Goal: Communication & Community: Answer question/provide support

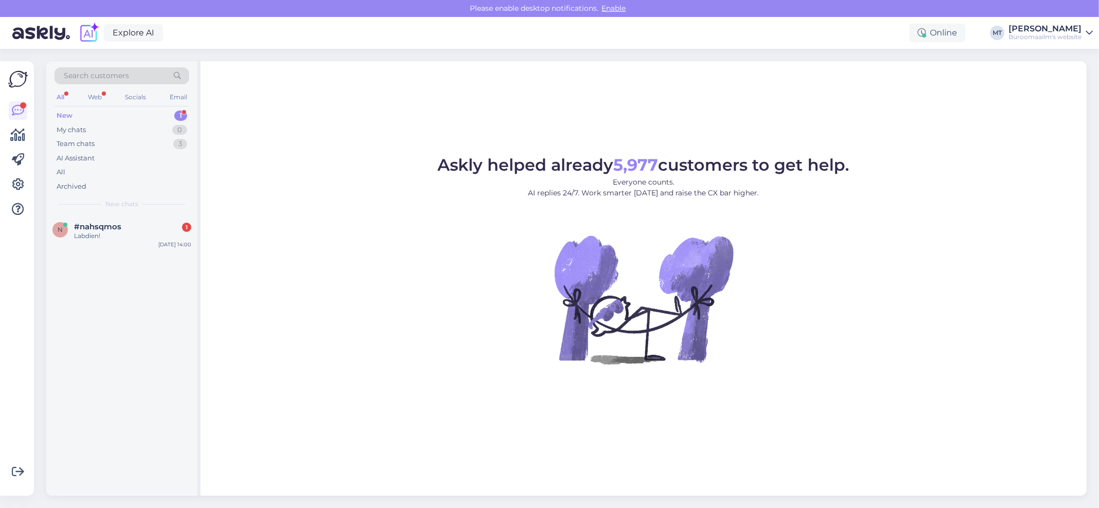
click at [65, 112] on div "New" at bounding box center [65, 116] width 16 height 10
click at [69, 111] on div "New" at bounding box center [65, 116] width 16 height 10
click at [85, 227] on span "#nahsqmos" at bounding box center [97, 226] width 47 height 9
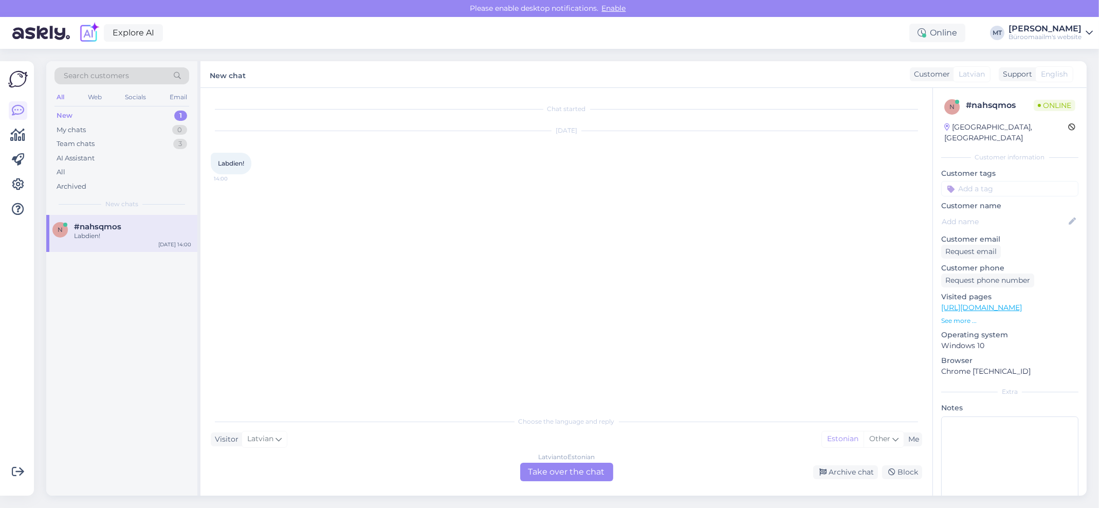
click at [581, 472] on div "Latvian to Estonian Take over the chat" at bounding box center [566, 472] width 93 height 19
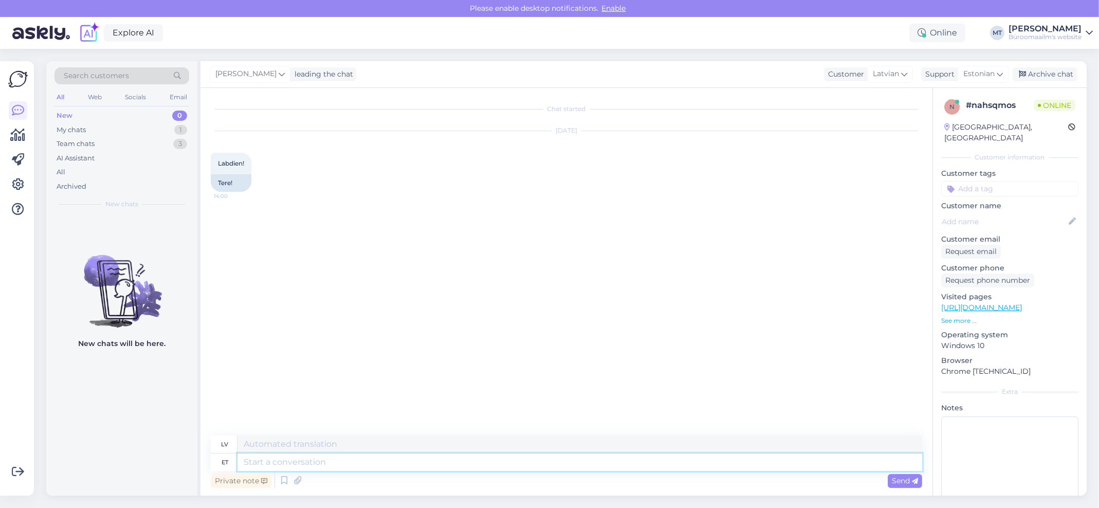
click at [306, 459] on textarea at bounding box center [579, 461] width 685 height 17
type textarea "Tere."
type textarea "Sveiki."
type textarea "Tere."
click at [904, 75] on icon at bounding box center [904, 73] width 6 height 11
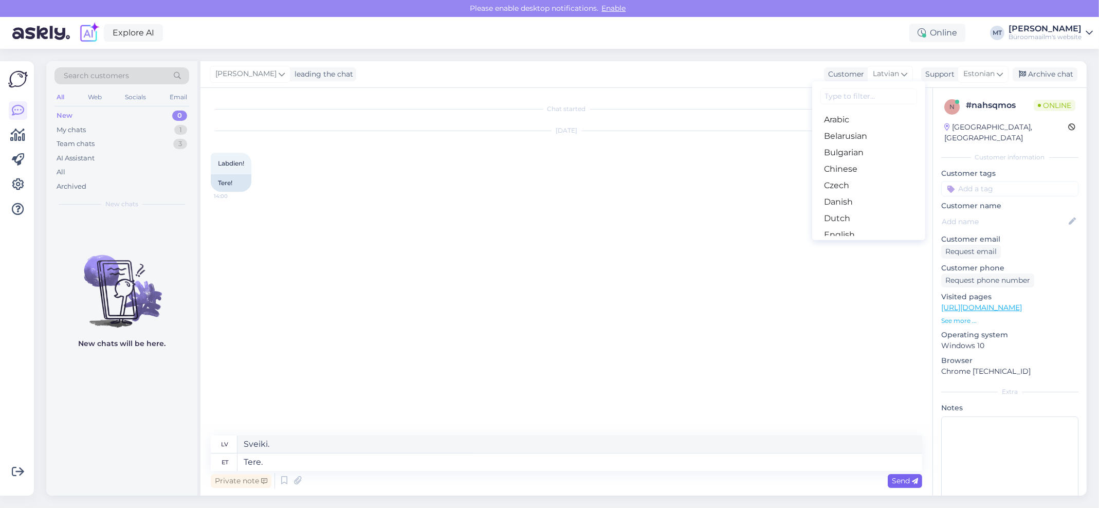
click at [909, 478] on span "Send" at bounding box center [905, 480] width 26 height 9
click at [907, 71] on icon at bounding box center [904, 73] width 6 height 11
click at [857, 168] on link "English" at bounding box center [868, 166] width 113 height 16
click at [493, 405] on div "Chat started Oct 14 2025 Labdien! 14:00 Tere! Marje Tamm Tere. 14:03 Sveiki." at bounding box center [571, 262] width 721 height 328
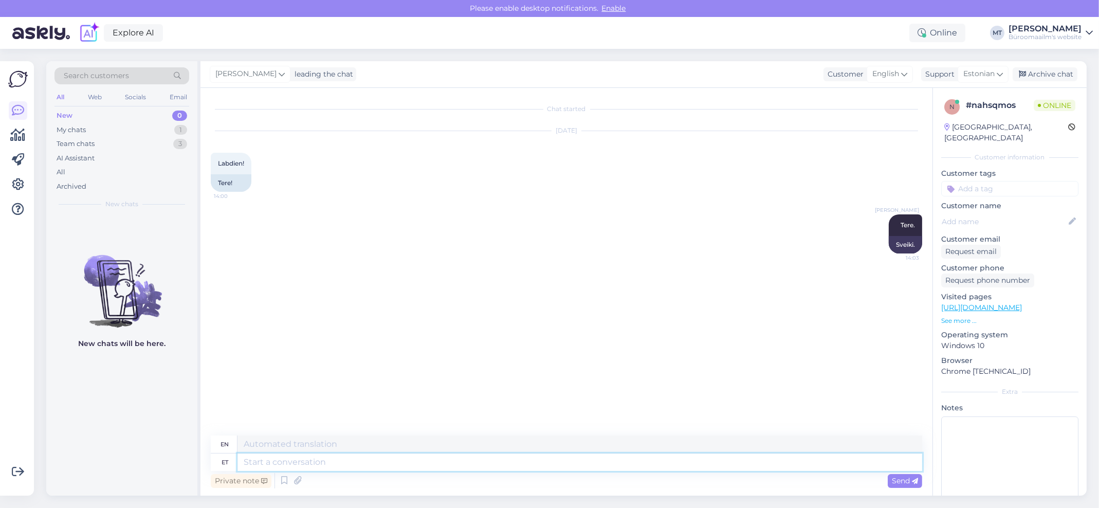
click at [338, 464] on textarea at bounding box center [579, 461] width 685 height 17
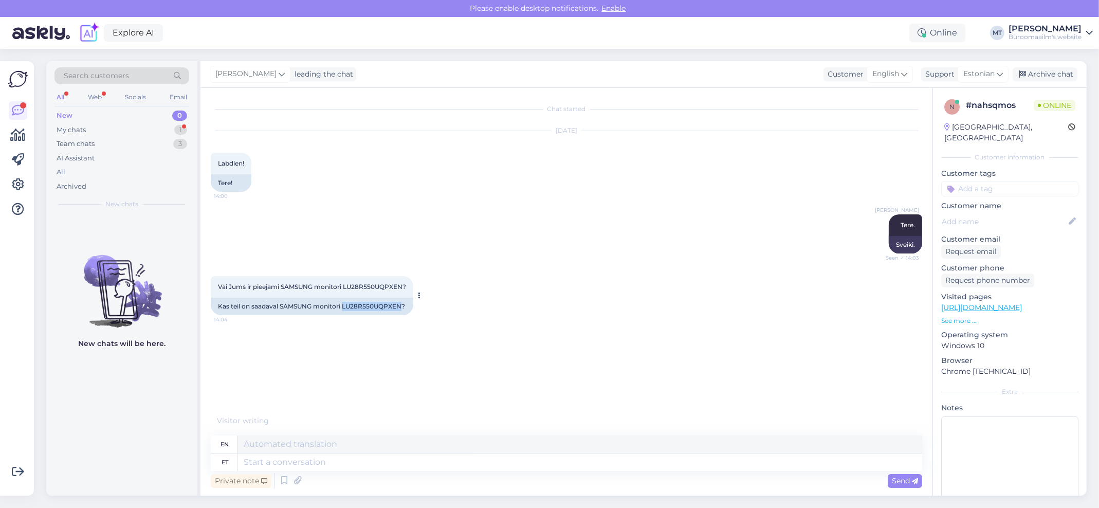
drag, startPoint x: 402, startPoint y: 305, endPoint x: 343, endPoint y: 310, distance: 59.3
click at [343, 310] on div "Kas teil on saadaval SAMSUNG monitori LU28R550UQPXEN?" at bounding box center [312, 306] width 203 height 17
copy div "LU28R550UQPXEN"
click at [285, 461] on textarea at bounding box center [579, 461] width 685 height 17
type textarea "Soovitud"
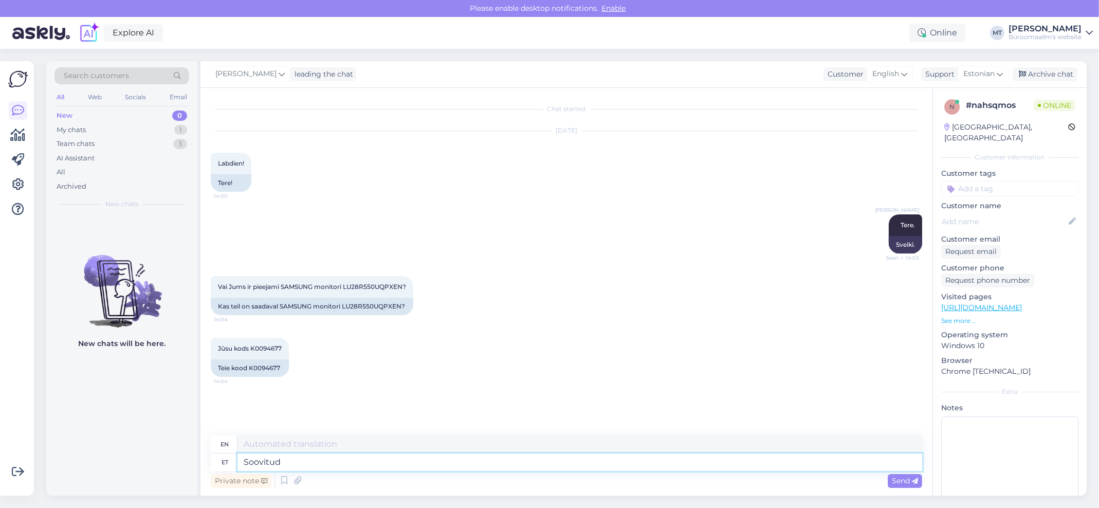
type textarea "Desired"
type textarea "Soovitud toode"
type textarea "Desired product"
type textarea "Soovitud toode on"
type textarea "The desired product is"
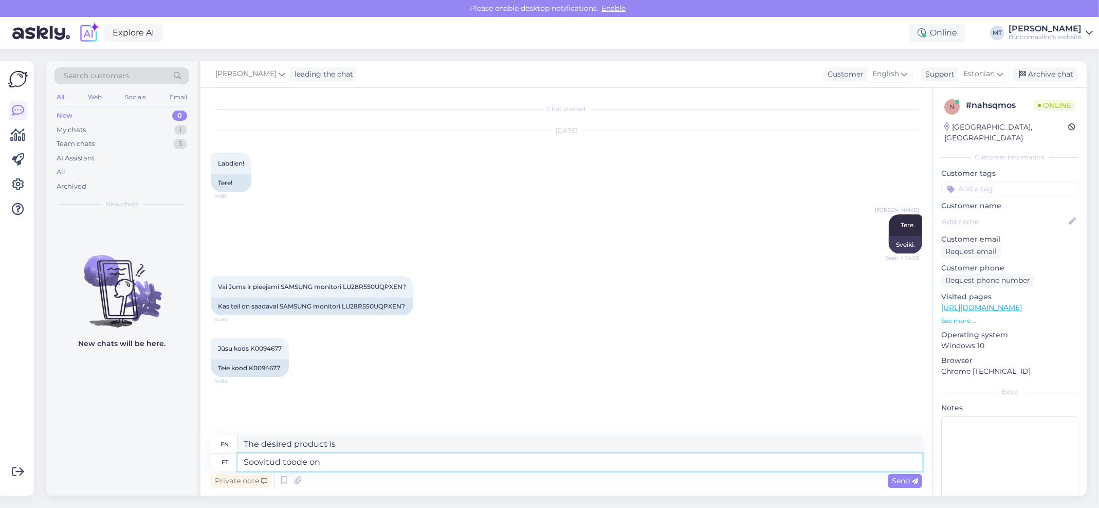
type textarea "Soovitud toode on a"
type textarea "The desired product is a"
type textarea "Soovitud toode on"
type textarea "The desired product is"
type textarea "Soovitud toode on meie"
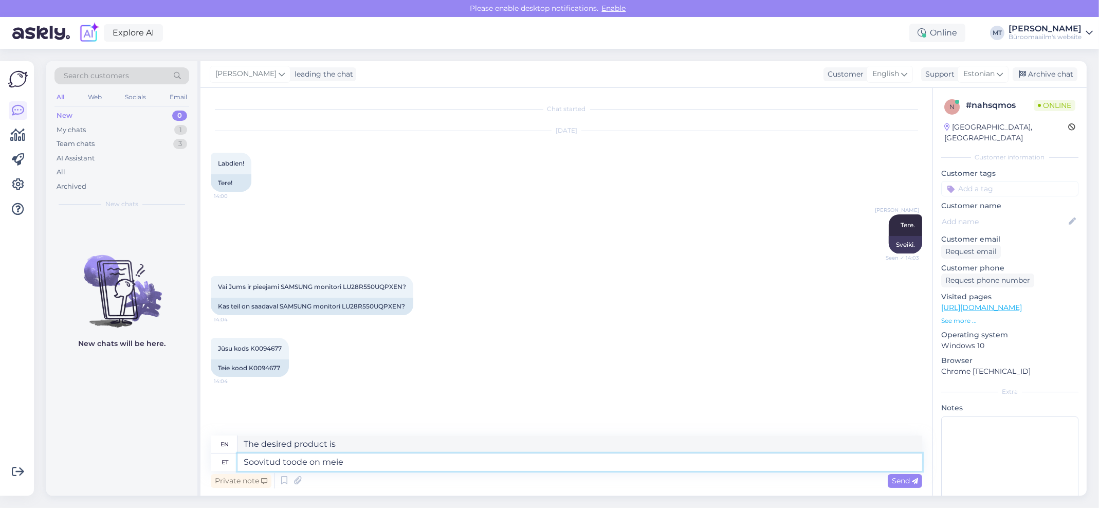
type textarea "The desired product is ours"
type textarea "Soovitud toode on meie kauplustes"
type textarea "The desired product is in our stores"
type textarea "Soovitud toode on meie kauplustes,"
type textarea "The desired product is in our stores,"
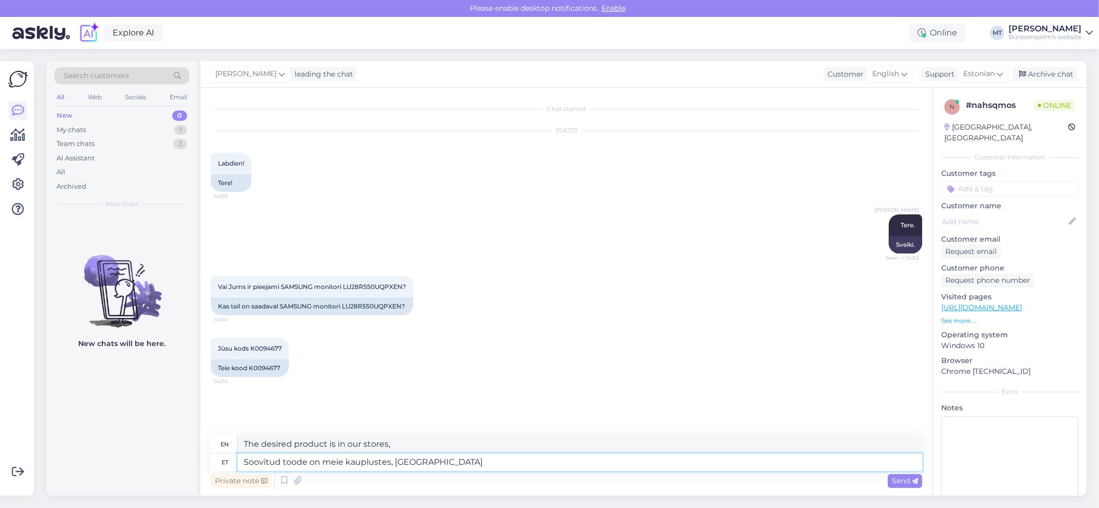
type textarea "Soovitud toode on meie kauplustes, tartud"
type textarea "The desired product is in our stores, ready to ship"
type textarea "Soovitud toode on meie kauplustes,"
type textarea "The desired product is in our stores,"
type textarea "Soovitud toode on meie kauplustes, laos e"
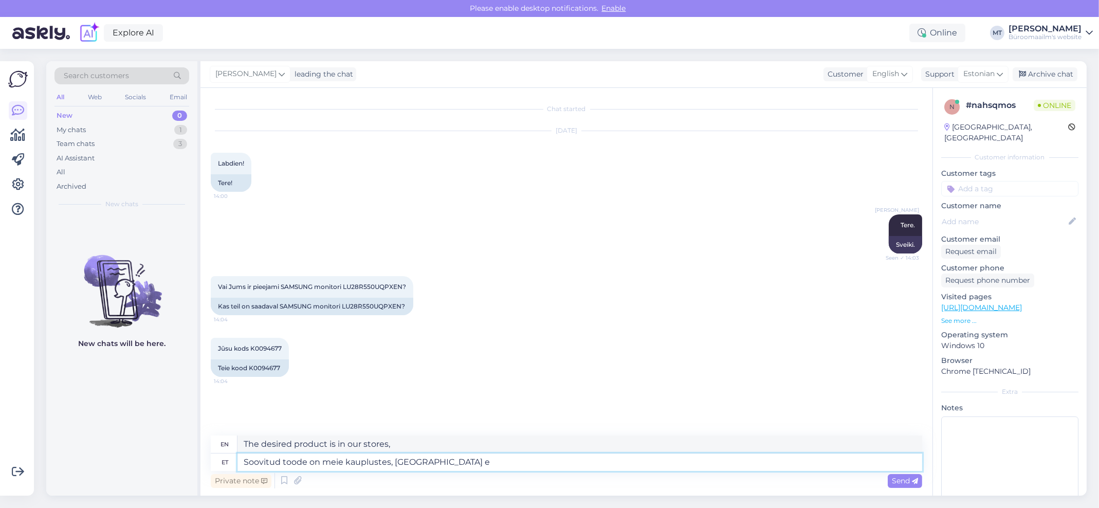
type textarea "The desired product is in stock in our stores."
type textarea "Soovitud toode on meie kauplustes, laos ei o"
type textarea "The desired product is in our stores, not in stock"
type textarea "Soovitud toode on meie kauplustes, laos ei ole."
type textarea "The desired product is in our stores, not in stock."
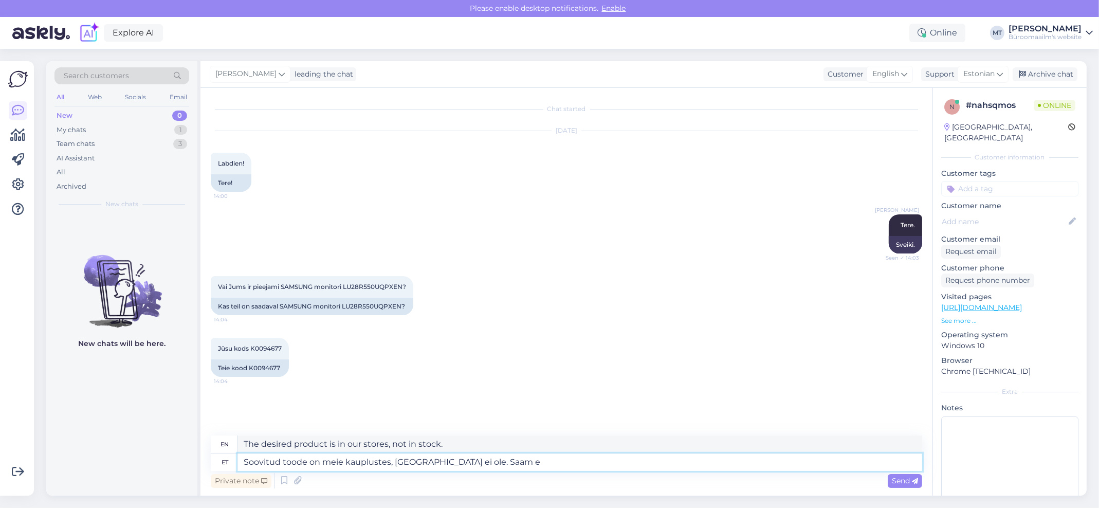
type textarea "Soovitud toode on meie kauplustes, laos ei ole. Saam et"
type textarea "The desired product is in our stores, not in stock. I can"
type textarea "Soovitud toode on meie kauplustes, laos ei ole. Saam etellida ta"
type textarea "The desired product is in our stores, not in stock. Can I pre-order?"
type textarea "Soovitud toode on meie kauplustes, laos ei ole. Saam etellida tagasi"
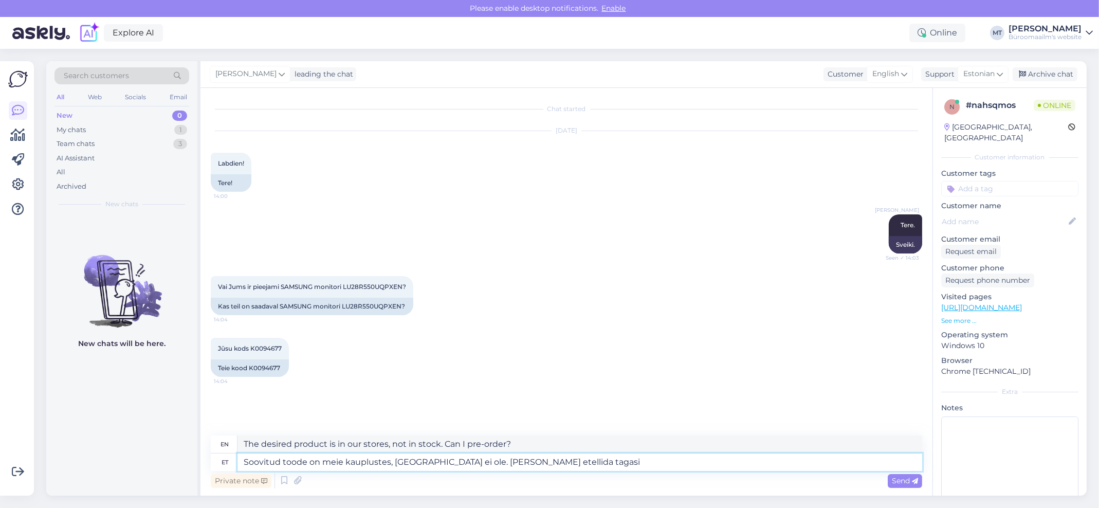
type textarea "The desired product is in our stores, but not in stock. Can I pre-order it back?"
click at [462, 464] on textarea "Soovitud toode on meie kauplustes, laos ei ole. Saam etellida tagasi" at bounding box center [579, 461] width 685 height 17
type textarea "Soovitud toode on meie kauplustes, laos ei ole. Saametellida tagasi"
type textarea "The desired product is in our stores, but not in stock. We can backorder it."
click at [466, 460] on textarea "Soovitud toode on meie kauplustes, laos ei ole. Saametellida tagasi" at bounding box center [579, 461] width 685 height 17
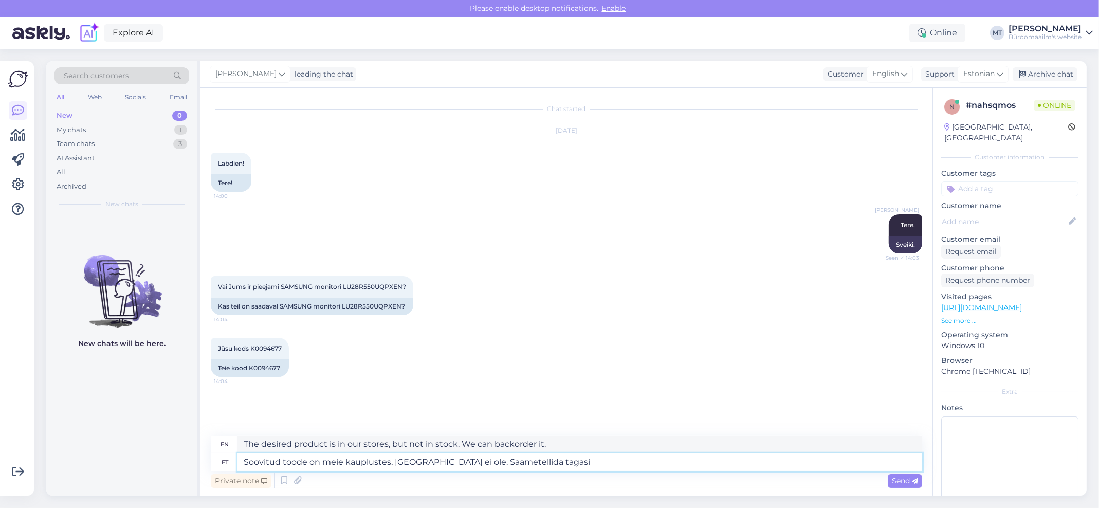
type textarea "Soovitud toode on meie kauplustes, laos ei ole. Saame tellida tagasi"
click at [551, 469] on textarea "Soovitud toode on meie kauplustes, laos ei ole. Saame tellida tagasi" at bounding box center [579, 461] width 685 height 17
type textarea "The desired product is in our stores, not in stock. We can order it back."
type textarea "Soovitud toode on meie kauplustes, laos ei ole. Saame tellida tagasi lattu."
type textarea "The desired product is in our stores, but not in stock. We can order it back in…"
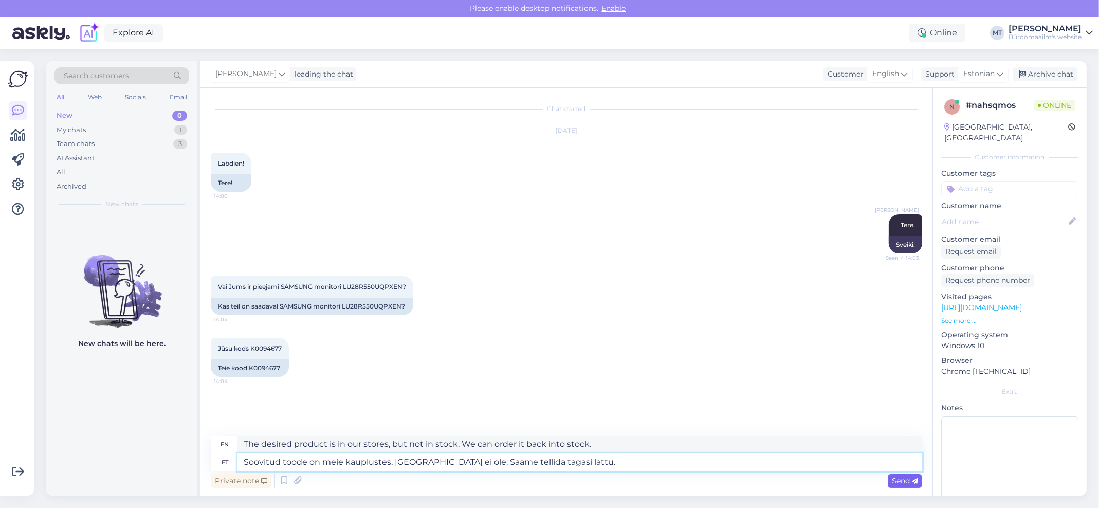
type textarea "Soovitud toode on meie kauplustes, laos ei ole. Saame tellida tagasi lattu."
click at [907, 482] on span "Send" at bounding box center [905, 480] width 26 height 9
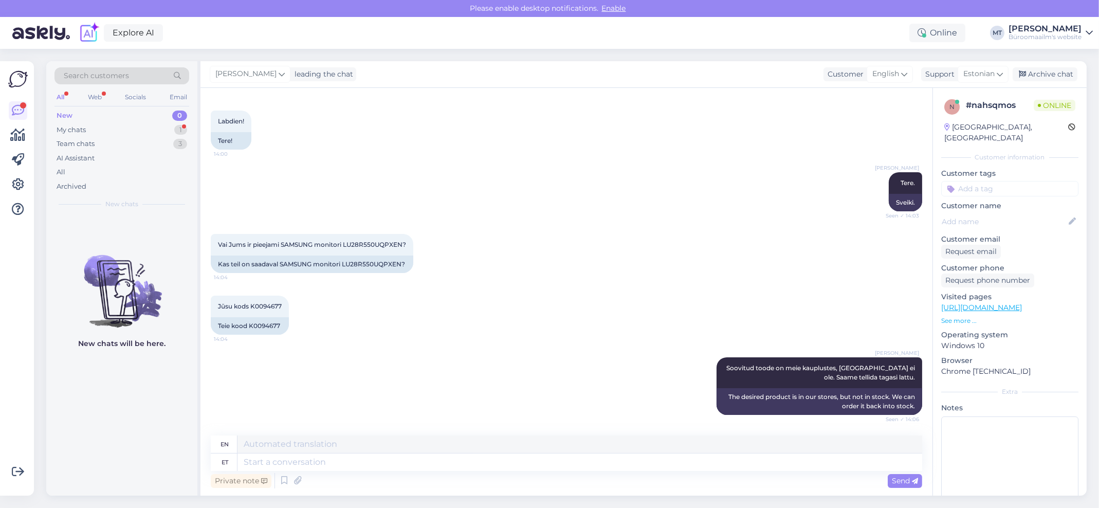
scroll to position [122, 0]
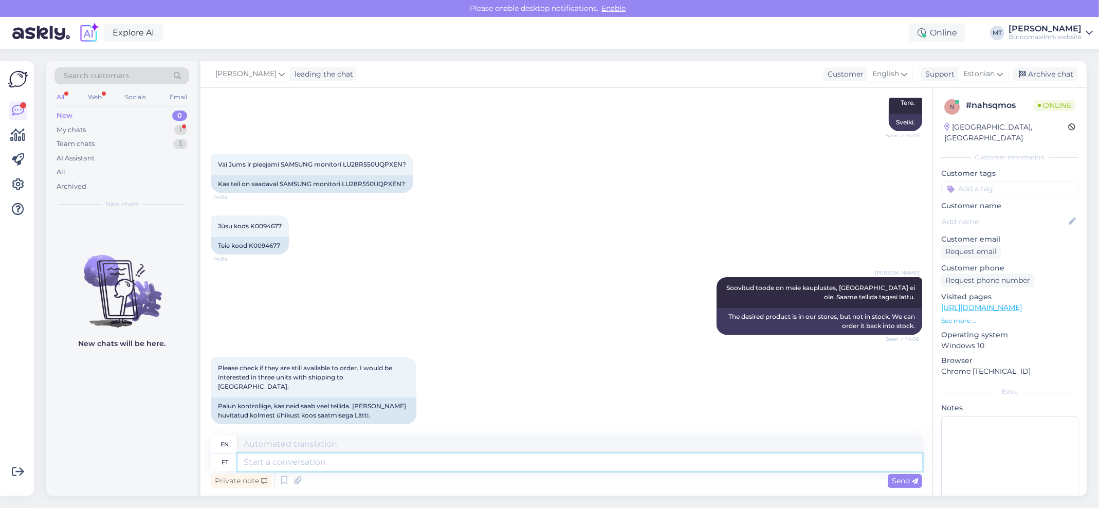
click at [296, 463] on textarea at bounding box center [579, 461] width 685 height 17
type textarea "Sasn"
type textarea "Saame"
type textarea "We can"
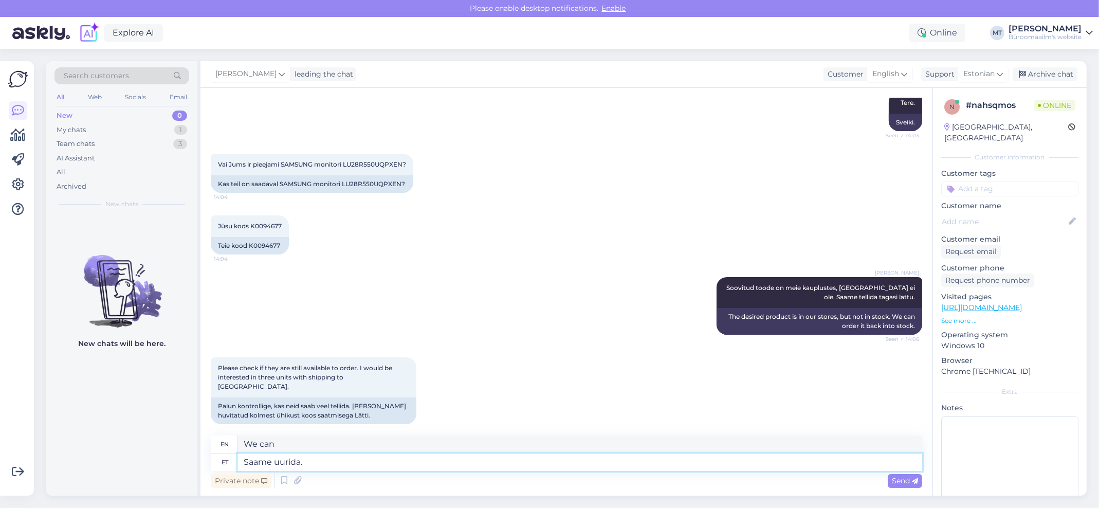
type textarea "Saame uurida."
type textarea "We can investigate."
type textarea "Saame uurida. Millisele m"
type textarea "We can investigate. To which"
type textarea "Saame uurida. Millisele meiliaadressile"
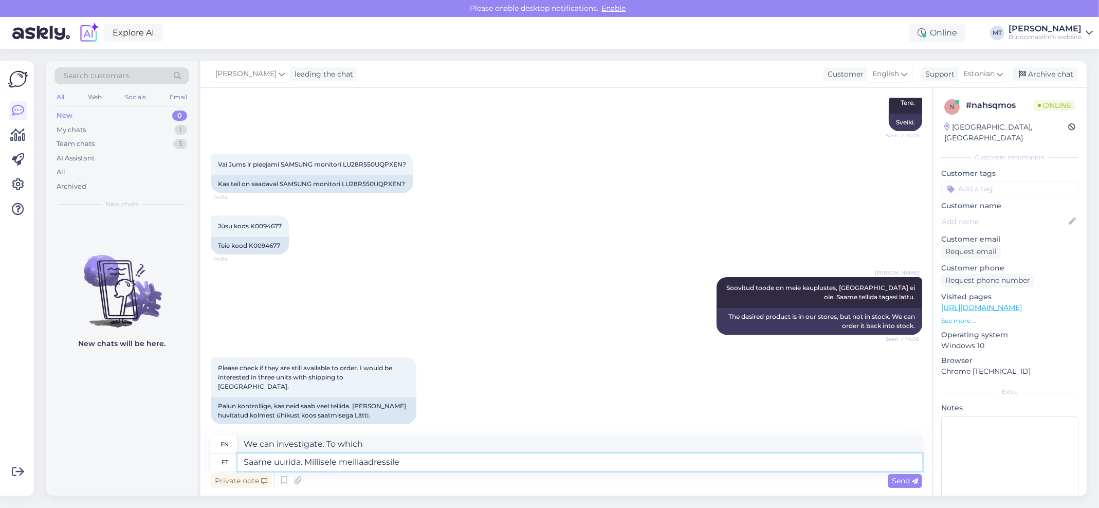
type textarea "We can investigate. To which email address?"
type textarea "Saame uurida. Millisele meiliaadressile saame"
type textarea "We can investigate. What email address can we get to?"
type textarea "Saame uurida. Millisele meiliaadressile saame vastata"
type textarea "We can investigate. What email address can we reply to?"
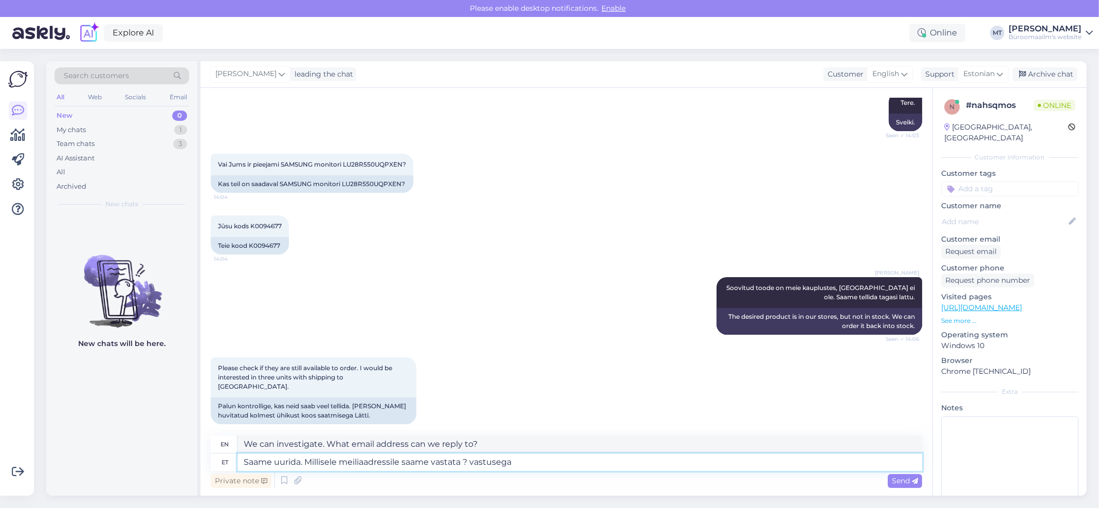
type textarea "Saame uurida. Millisele meiliaadressile saame vastata ? vastusega"
type textarea "We can investigate. Which email address can we reply to? with a reply"
type textarea "Saame uurida. Millisele meiliaadressile saame vastata ? vastusega läheb a"
type textarea "We can investigate. What email address can we reply to? The answer goes"
type textarea "Saame uurida. Millisele meiliaadressile saame vastata ? vastusega läheb aega."
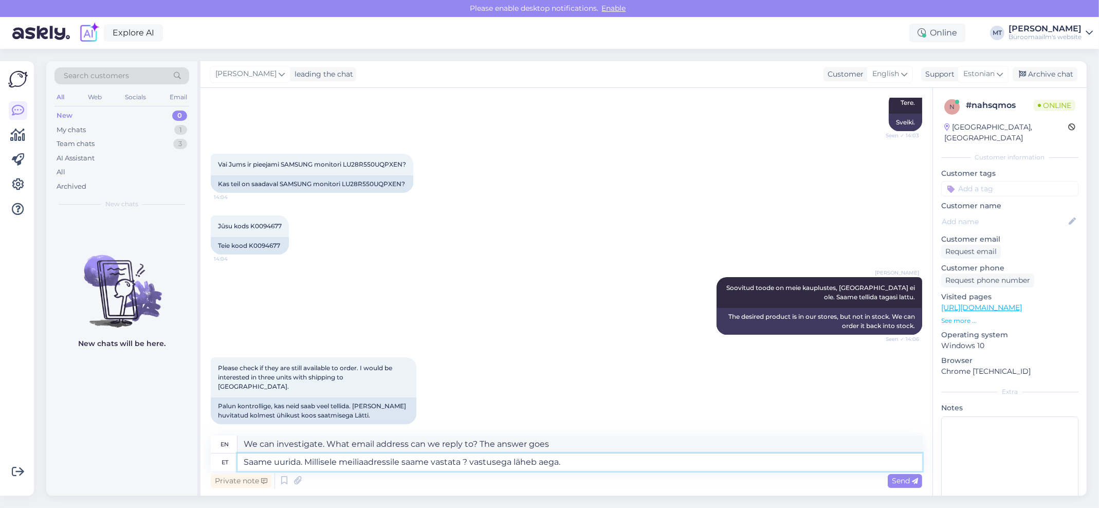
type textarea "We can investigate. What email address can we reply to? It will take time to re…"
type textarea "Saame uurida. Millisele meiliaadressile saame vastata ? vastusega läheb aega."
click at [909, 479] on span "Send" at bounding box center [905, 480] width 26 height 9
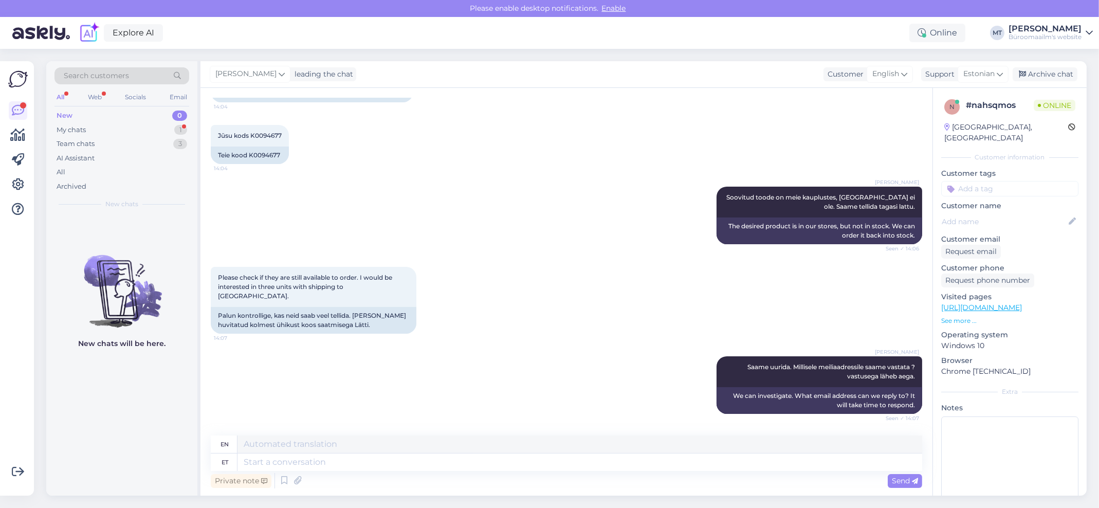
scroll to position [264, 0]
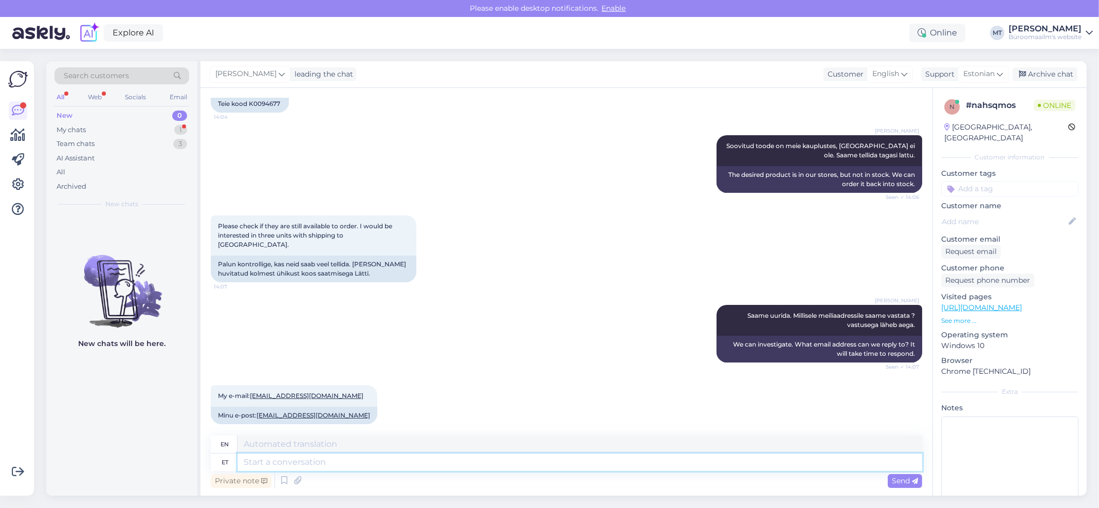
click at [276, 459] on textarea at bounding box center [579, 461] width 685 height 17
type textarea "Aitäh."
type textarea "Thank you."
type textarea "Aitäh. vastame"
type textarea "Thank you. We will reply."
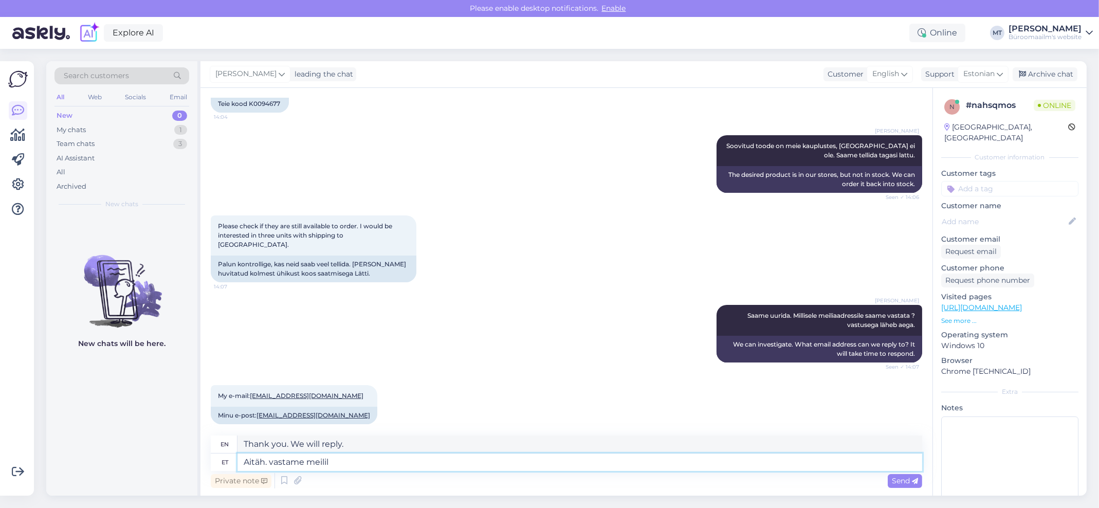
type textarea "Aitäh. vastame meilile"
type textarea "Thank you. We will reply to your email."
type textarea "Aitäh. vastame meilile."
type textarea "Thank you. We will respond to your email."
click at [276, 463] on textarea "Aitäh. vastame meilile." at bounding box center [579, 461] width 685 height 17
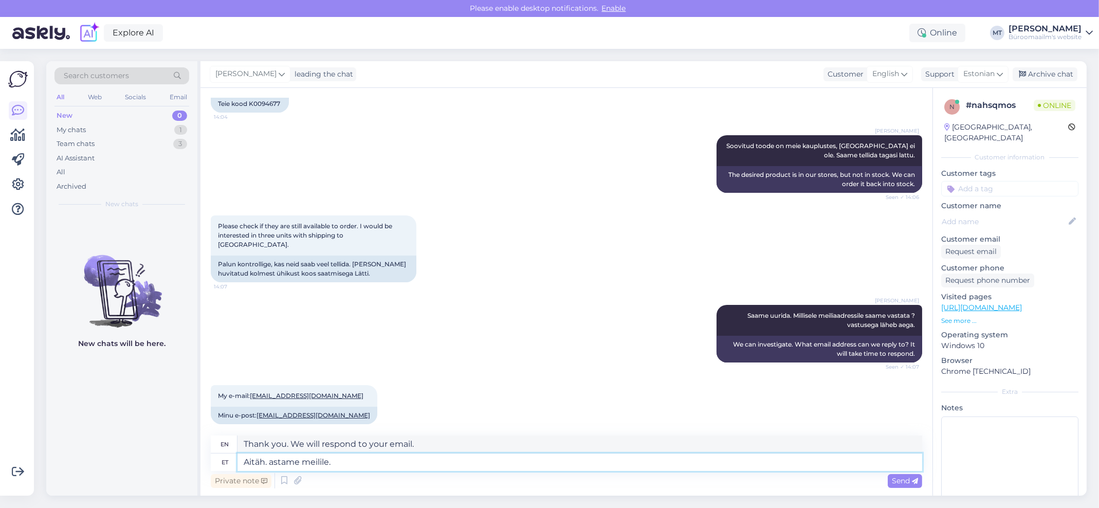
type textarea "Aitäh. Vastame meilile."
click at [395, 463] on textarea "Aitäh. Vastame meilile." at bounding box center [579, 461] width 685 height 17
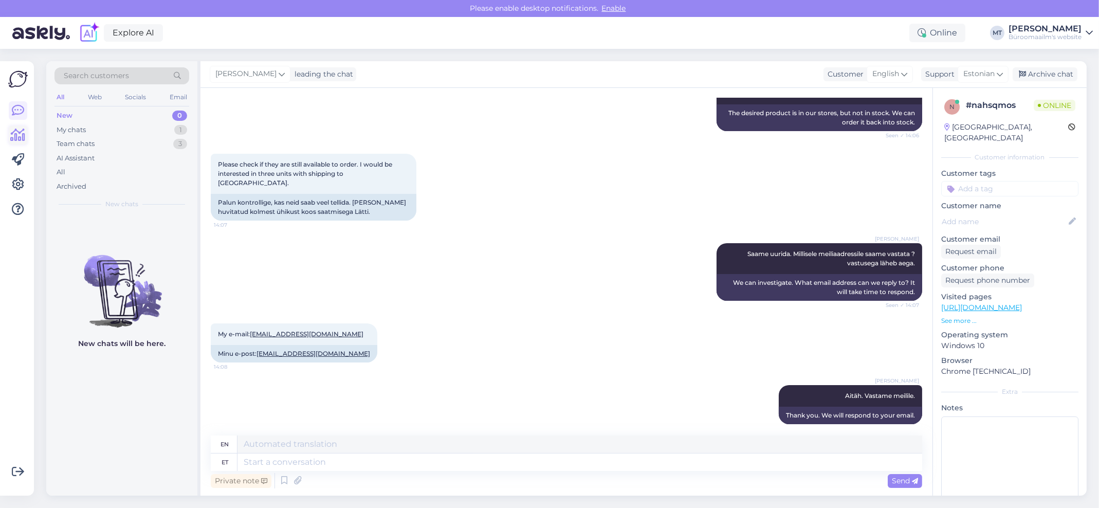
click at [22, 135] on icon at bounding box center [18, 135] width 15 height 12
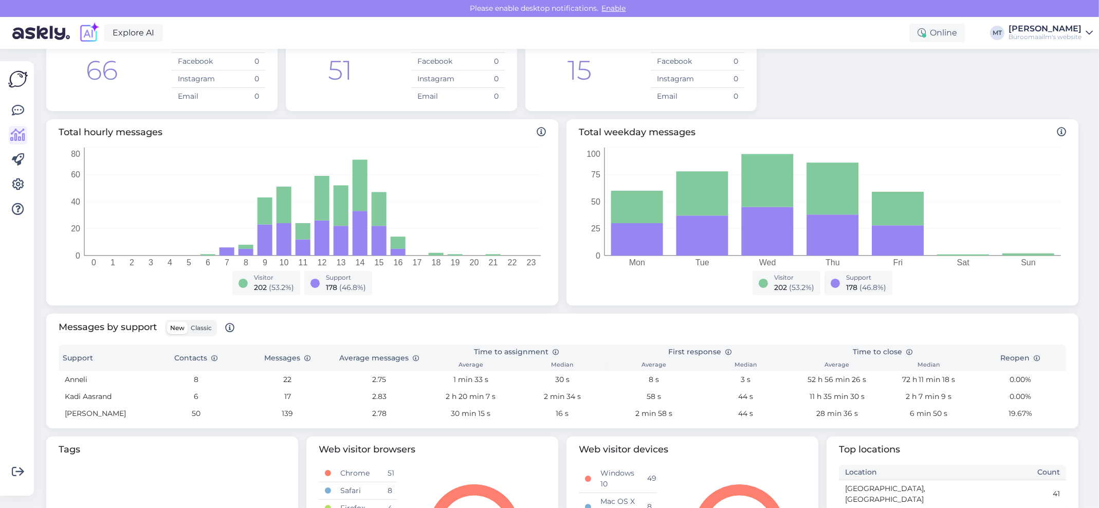
scroll to position [265, 0]
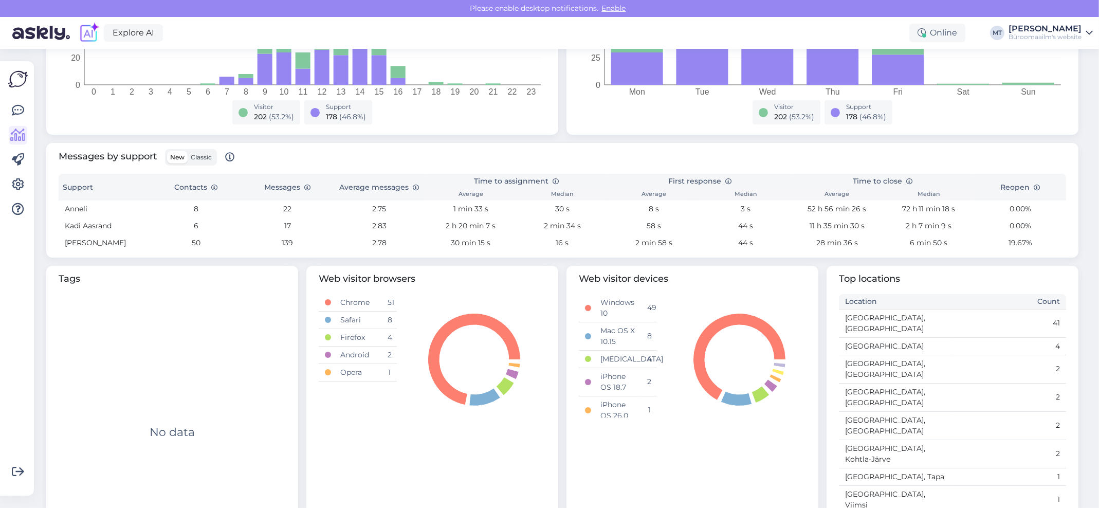
click at [203, 158] on span "Classic" at bounding box center [201, 157] width 21 height 8
click at [188, 151] on input "Classic" at bounding box center [188, 151] width 0 height 0
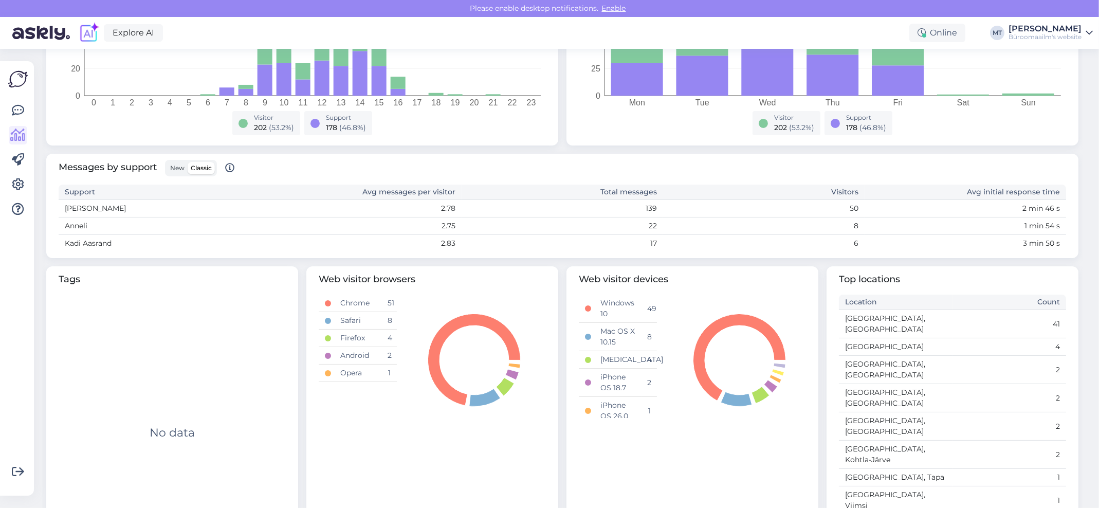
click at [20, 99] on div at bounding box center [18, 278] width 20 height 418
click at [16, 112] on icon at bounding box center [18, 110] width 12 height 12
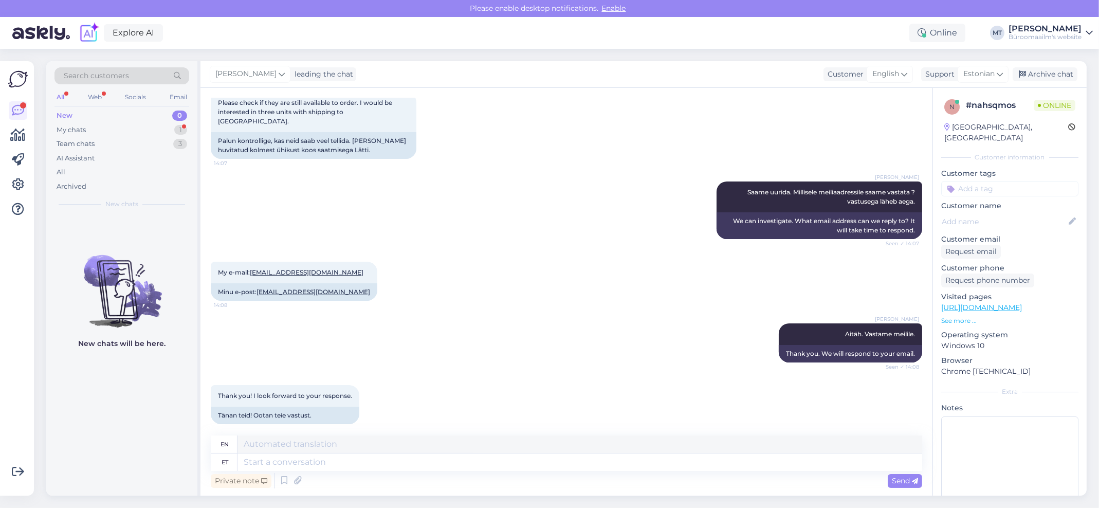
scroll to position [387, 0]
click at [291, 463] on textarea at bounding box center [579, 461] width 685 height 17
type textarea "Aitäh."
type textarea "Thank you."
type textarea "Aitäh."
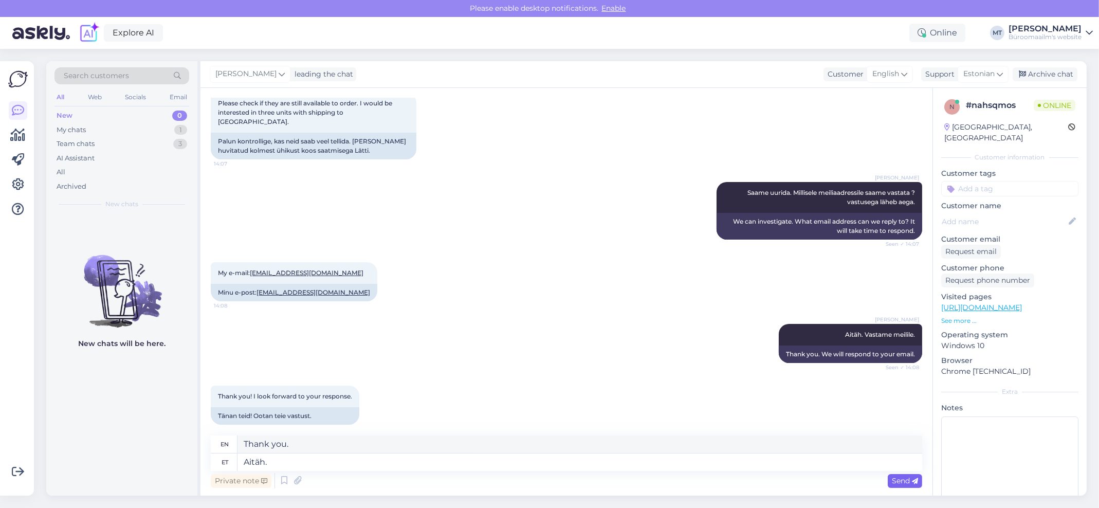
click at [900, 482] on span "Send" at bounding box center [905, 480] width 26 height 9
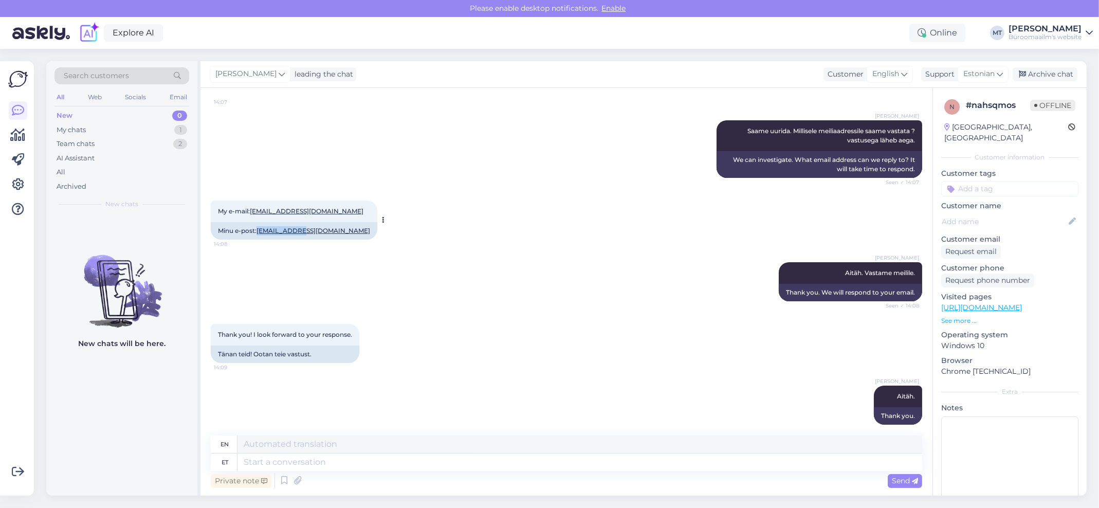
drag, startPoint x: 301, startPoint y: 221, endPoint x: 271, endPoint y: 267, distance: 55.5
click at [258, 224] on div "Minu e-post: ivars@eta.lv" at bounding box center [294, 230] width 167 height 17
copy link "ivars@eta.lv"
click at [1055, 72] on div "Archive chat" at bounding box center [1045, 74] width 65 height 14
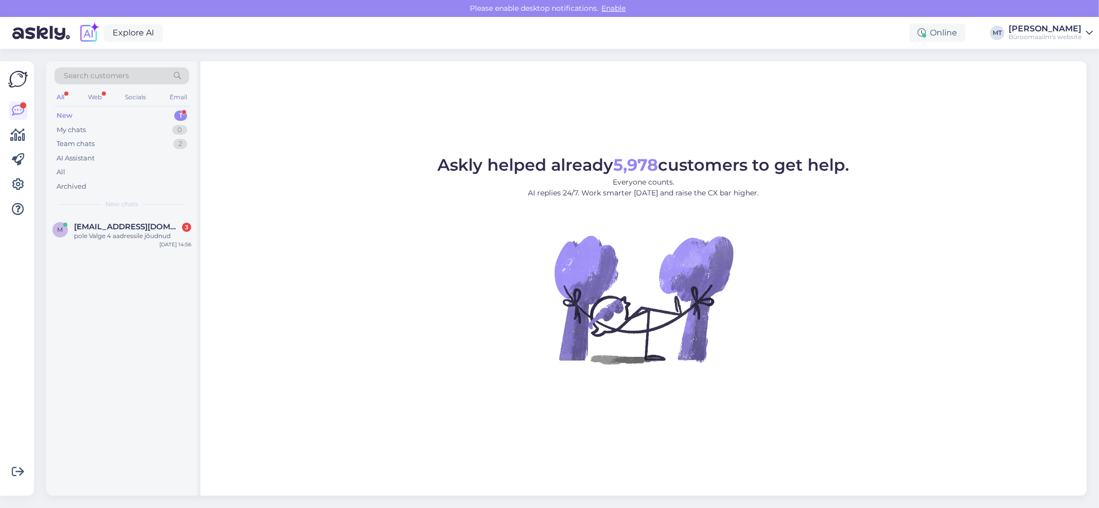
click at [69, 111] on div "New" at bounding box center [65, 116] width 16 height 10
click at [129, 231] on div "pole Valge 4 aadressile jõudnud" at bounding box center [132, 235] width 117 height 9
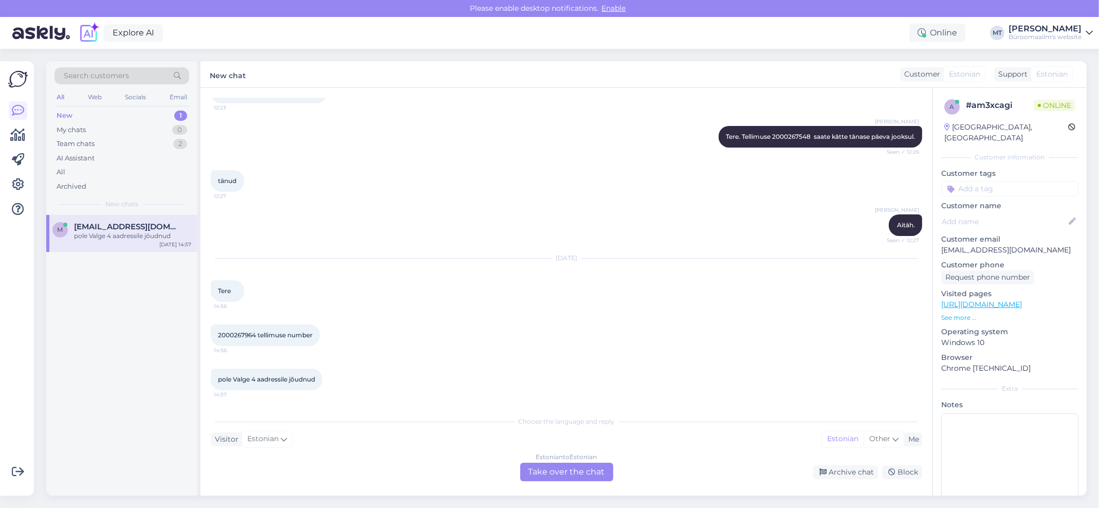
scroll to position [168, 0]
drag, startPoint x: 257, startPoint y: 332, endPoint x: 216, endPoint y: 336, distance: 40.8
click at [216, 336] on div "2000267964 tellimuse number 14:56" at bounding box center [265, 335] width 109 height 22
copy span "2000267964"
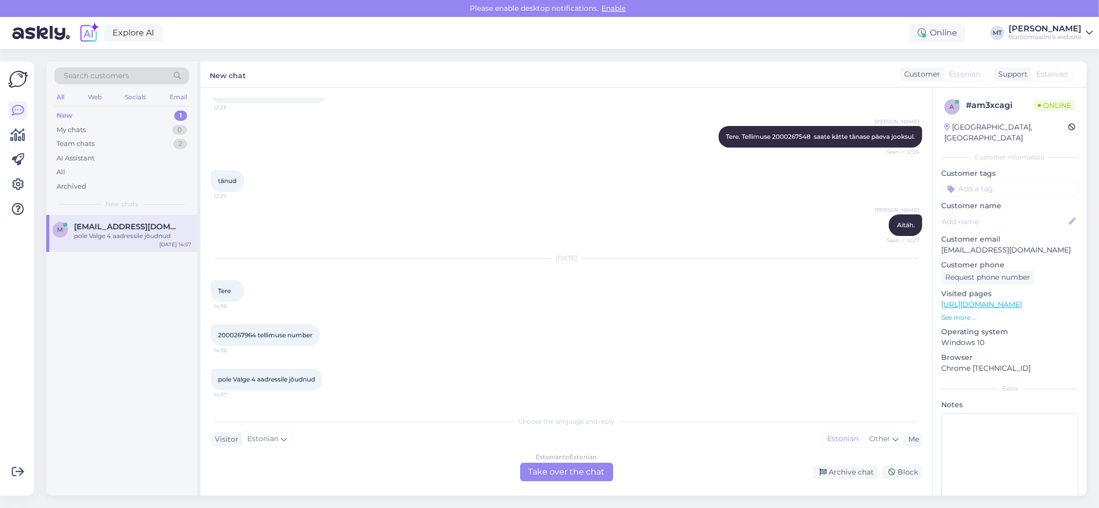
click at [574, 466] on div "Estonian to Estonian Take over the chat" at bounding box center [566, 472] width 93 height 19
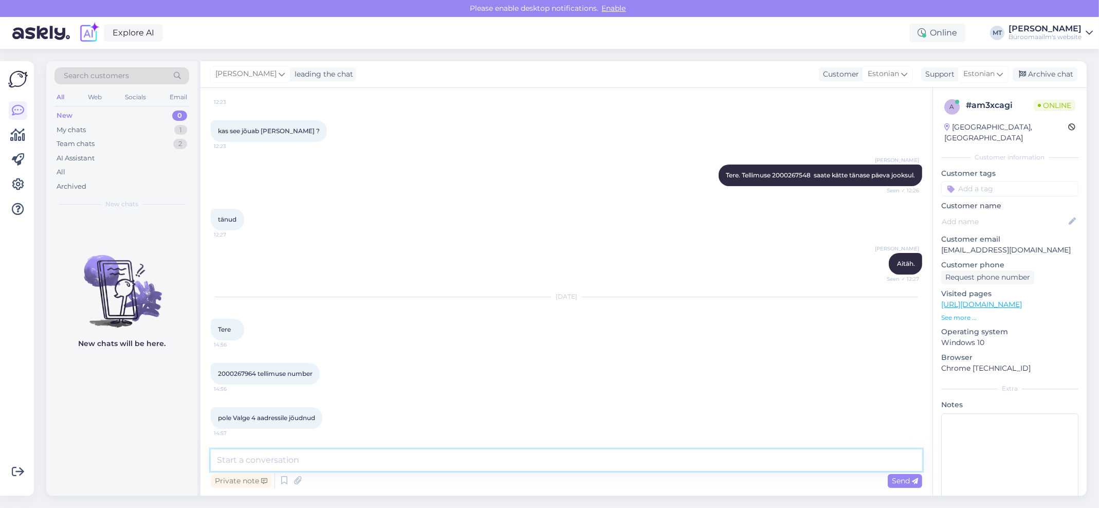
click at [290, 461] on textarea at bounding box center [566, 460] width 711 height 22
type textarea "Tere. Uurin kohe järele, näen, et tellimus on tõesti toimetamata."
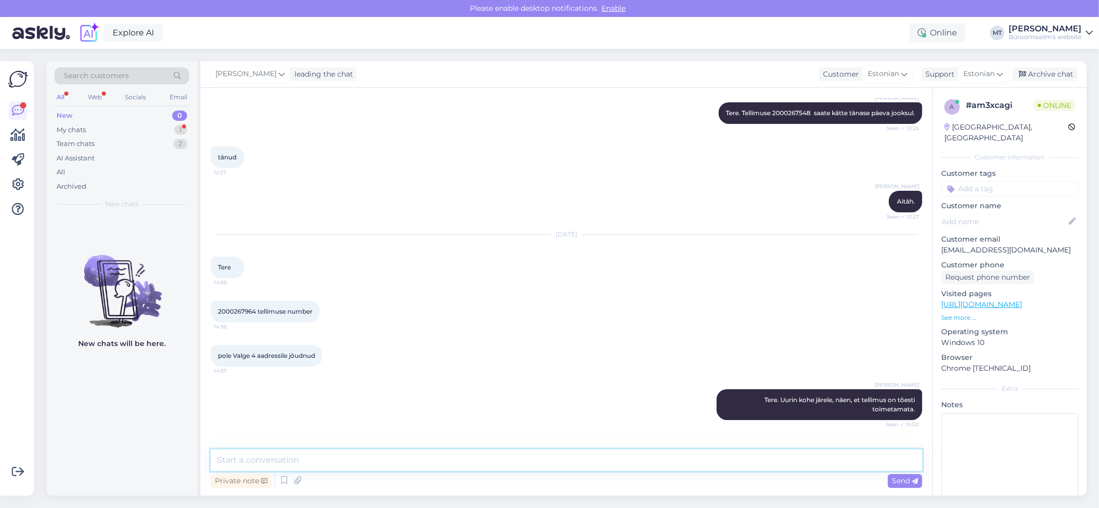
scroll to position [227, 0]
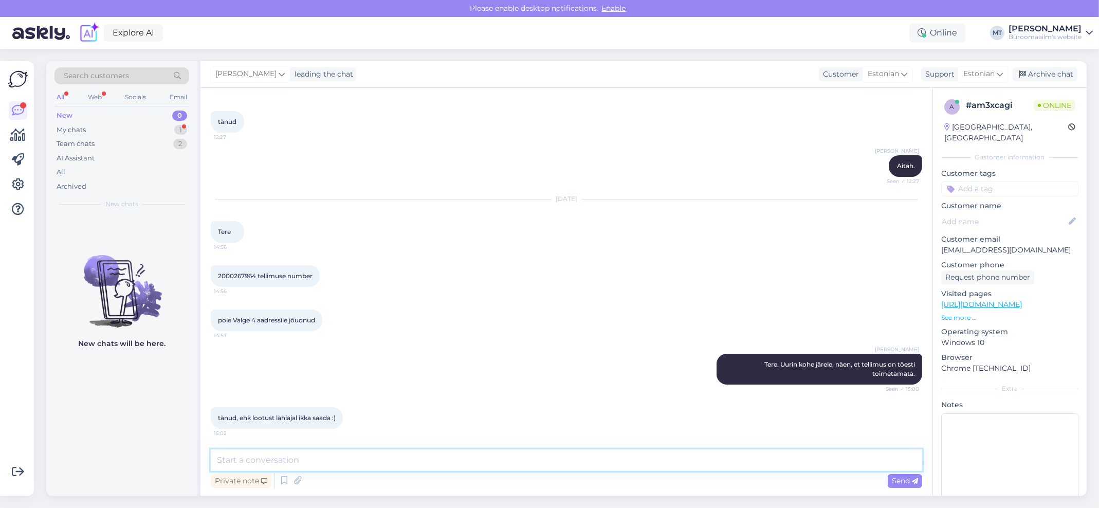
click at [300, 453] on textarea at bounding box center [566, 460] width 711 height 22
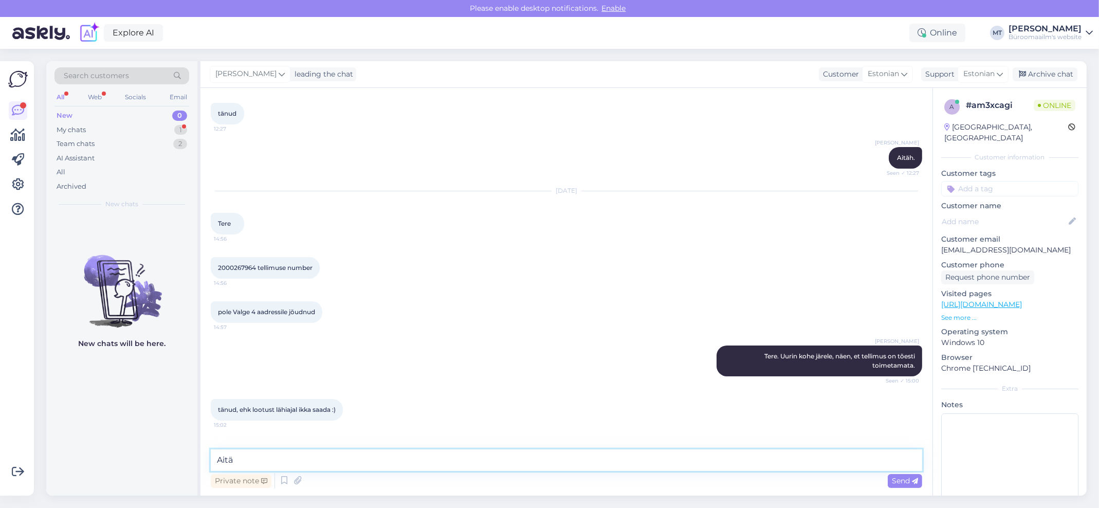
scroll to position [271, 0]
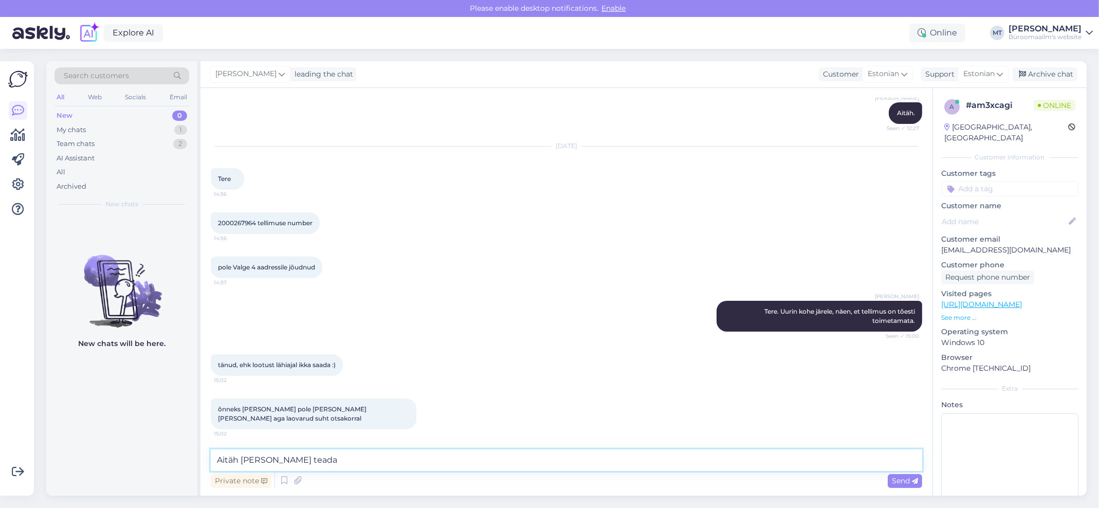
type textarea "Aitäh ja annan teada."
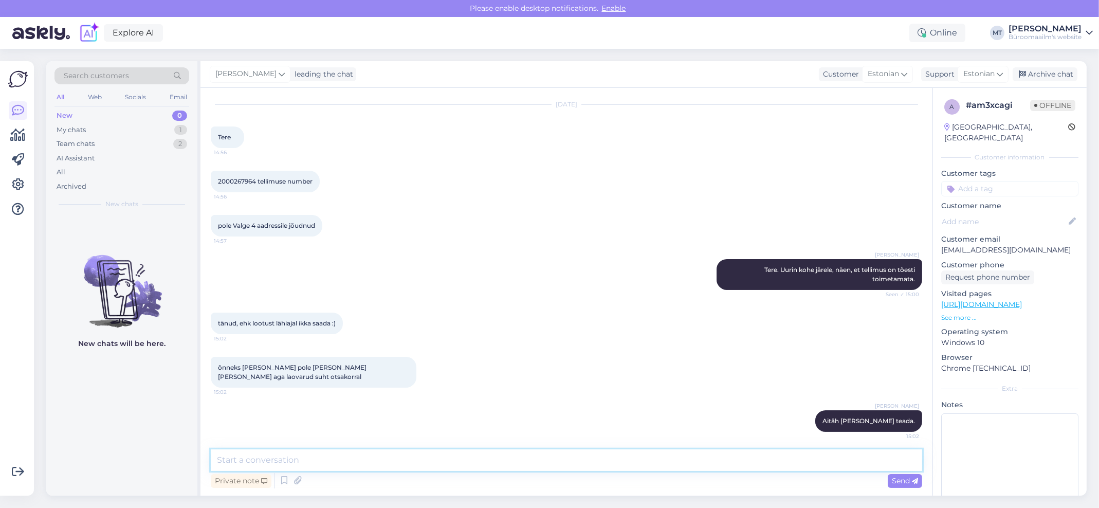
scroll to position [316, 0]
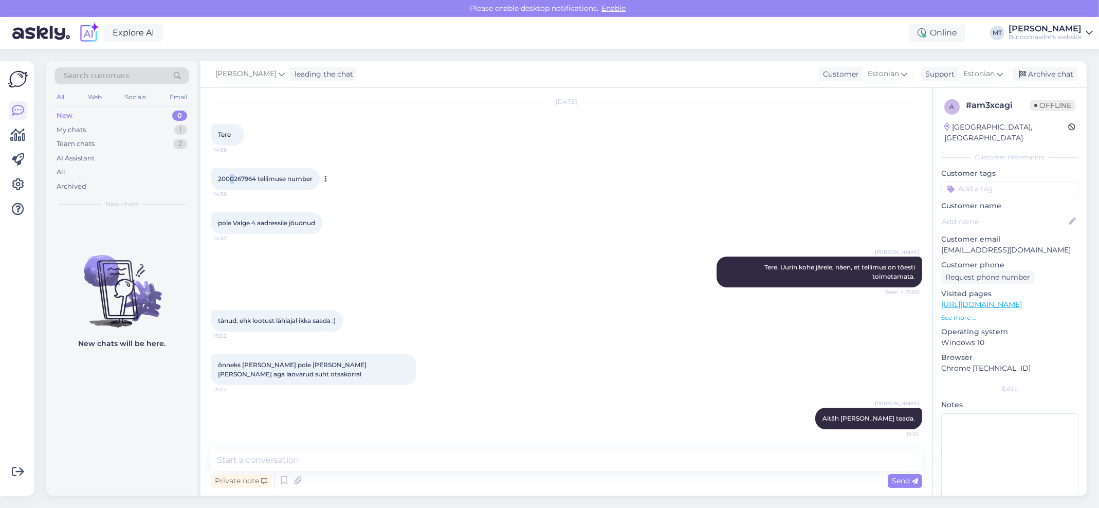
click at [231, 182] on span "2000267964 tellimuse number" at bounding box center [265, 179] width 95 height 8
copy span "2000267964"
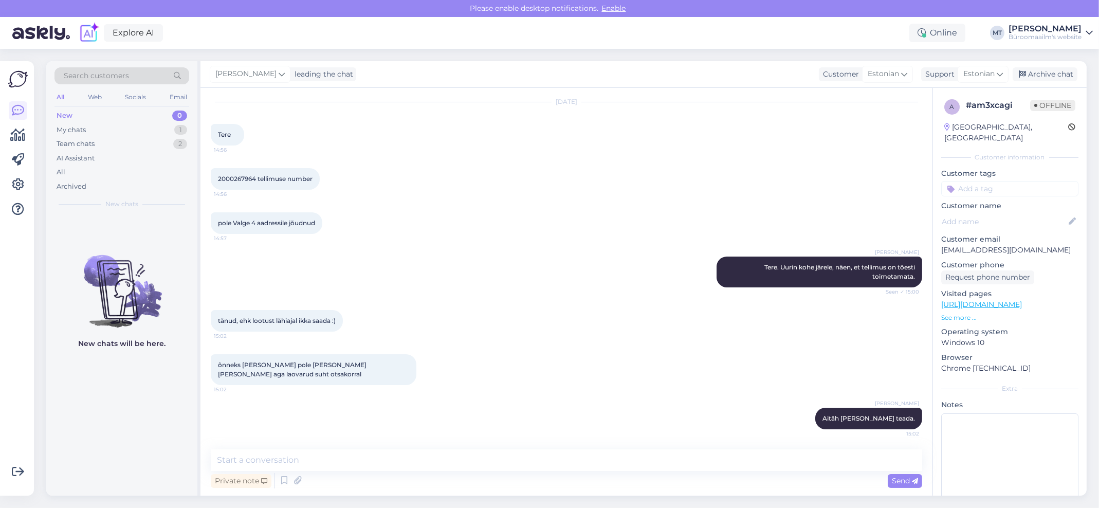
click at [262, 201] on div "2000267964 tellimuse number 14:56" at bounding box center [566, 179] width 711 height 44
click at [229, 182] on span "2000267964 tellimuse number" at bounding box center [265, 179] width 95 height 8
copy span "2000267964"
click at [329, 469] on textarea at bounding box center [566, 460] width 711 height 22
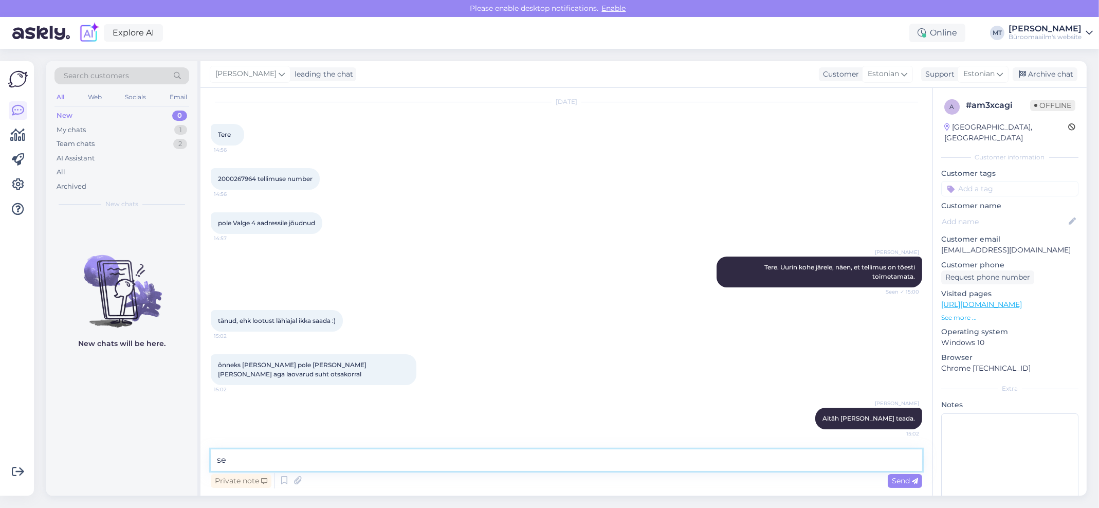
type textarea "s"
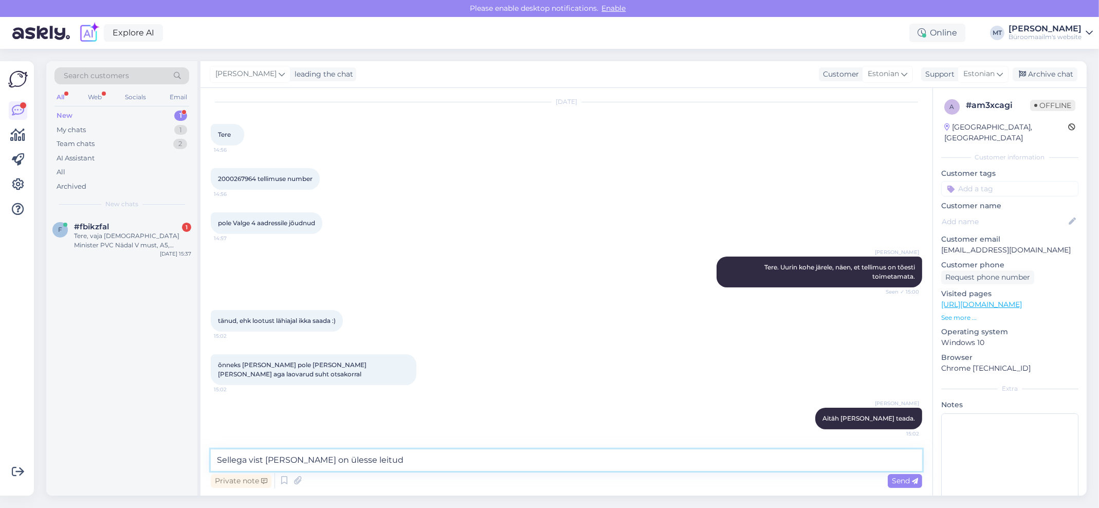
type textarea "Sellega vist korras ja on ülesse leitud."
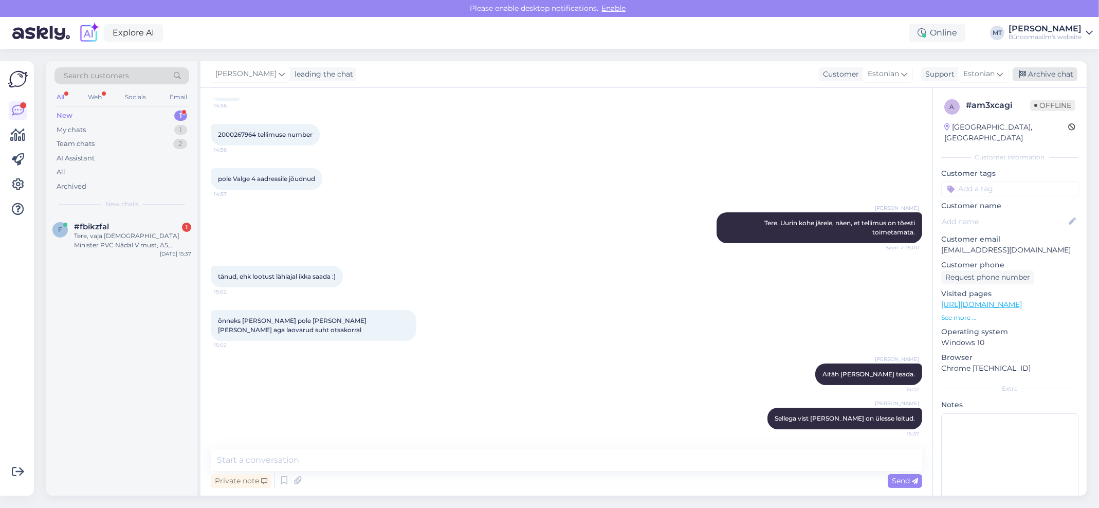
click at [1044, 74] on div "Archive chat" at bounding box center [1045, 74] width 65 height 14
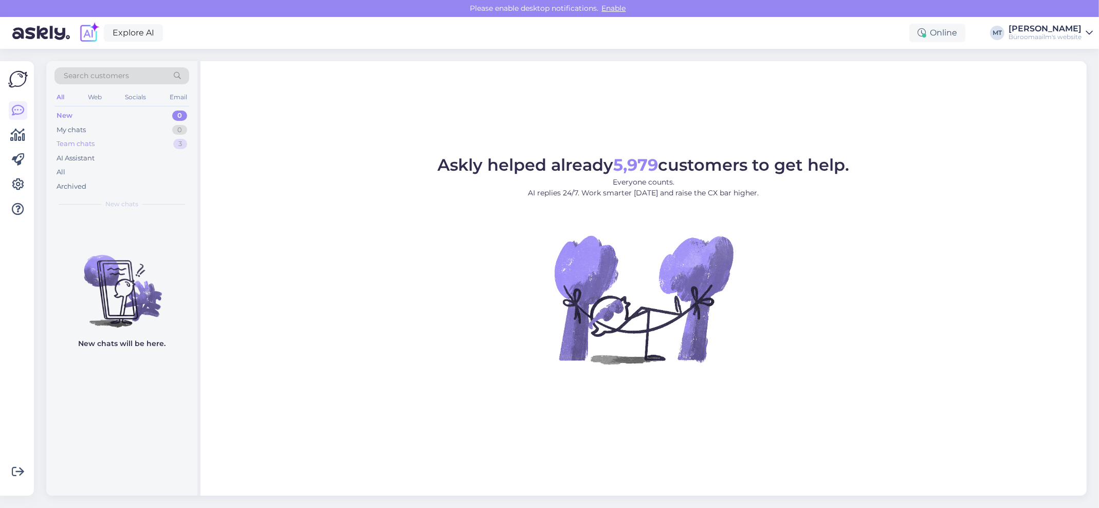
click at [82, 142] on div "Team chats" at bounding box center [76, 144] width 38 height 10
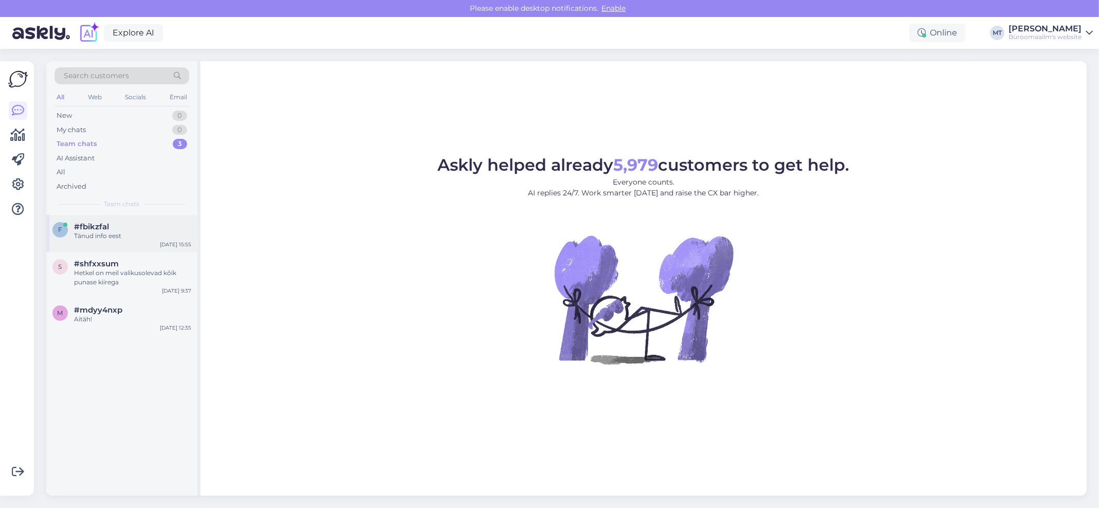
click at [102, 236] on div "Tänud info eest" at bounding box center [132, 235] width 117 height 9
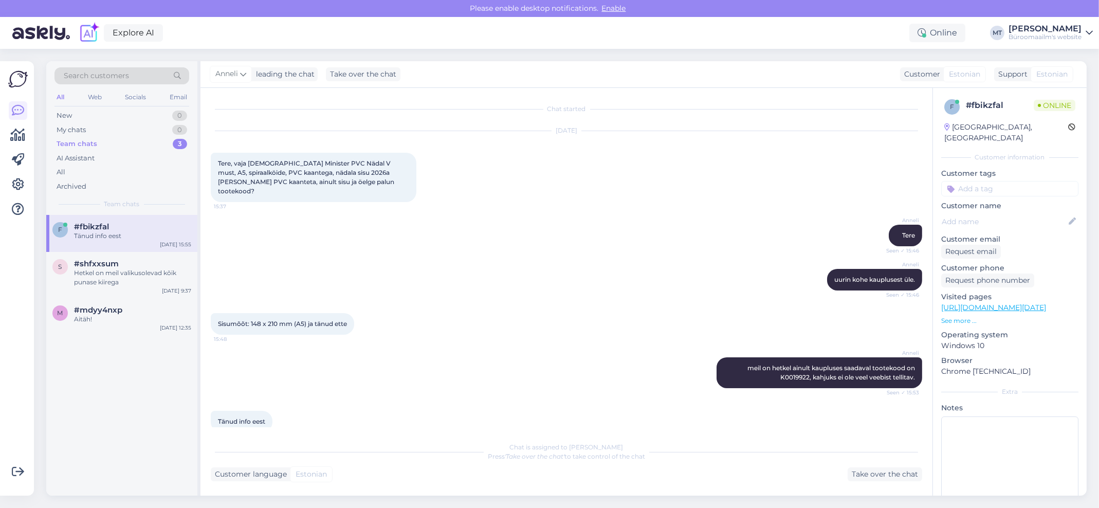
scroll to position [7, 0]
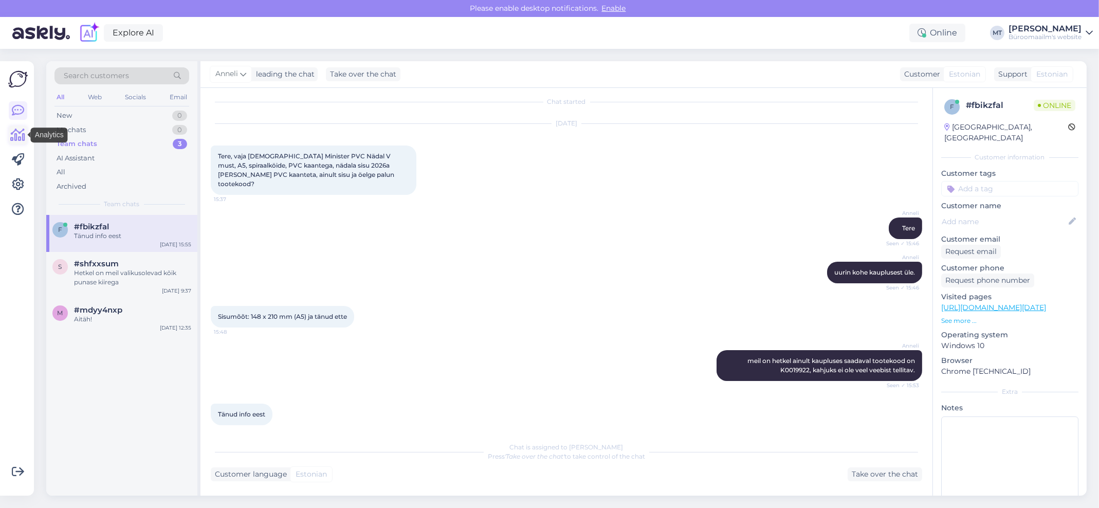
click at [17, 131] on icon at bounding box center [18, 135] width 15 height 12
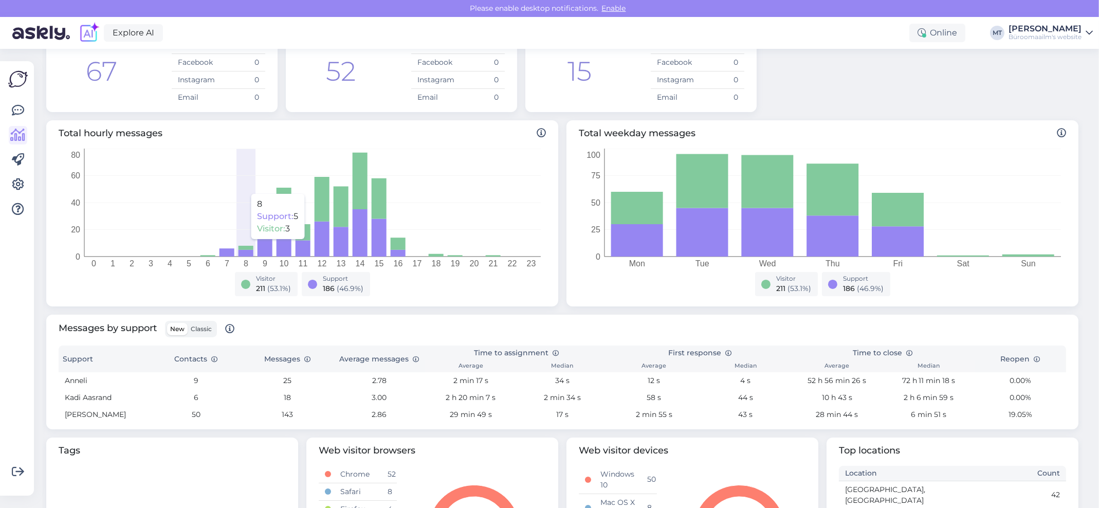
scroll to position [205, 0]
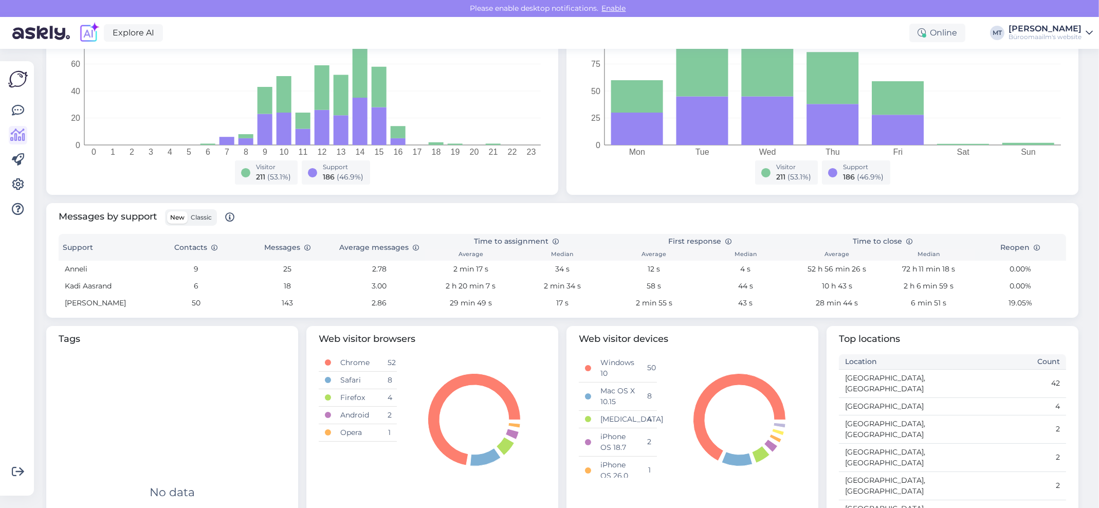
click at [194, 215] on span "Classic" at bounding box center [201, 217] width 21 height 8
click at [188, 211] on input "Classic" at bounding box center [188, 211] width 0 height 0
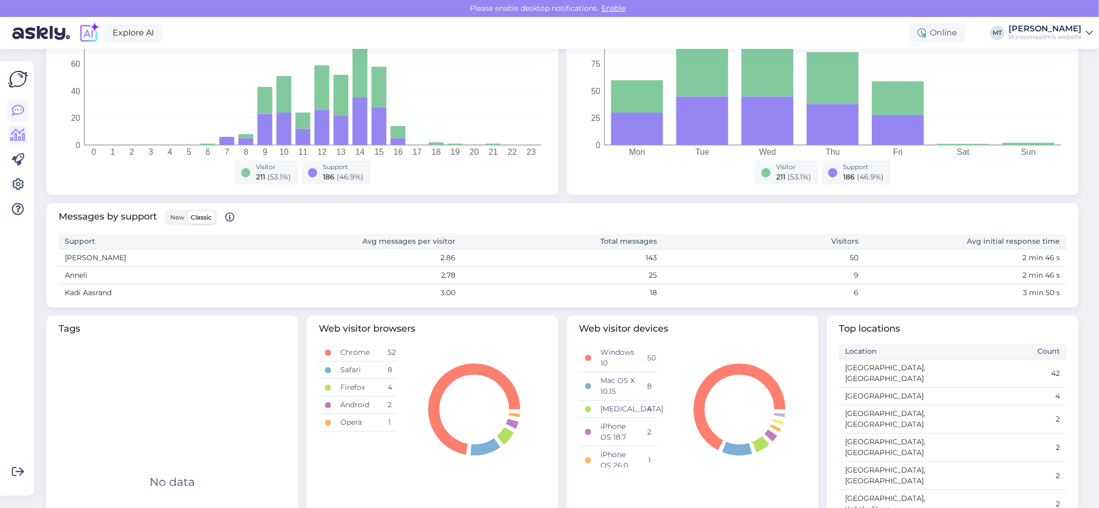
click at [14, 112] on icon at bounding box center [18, 110] width 12 height 12
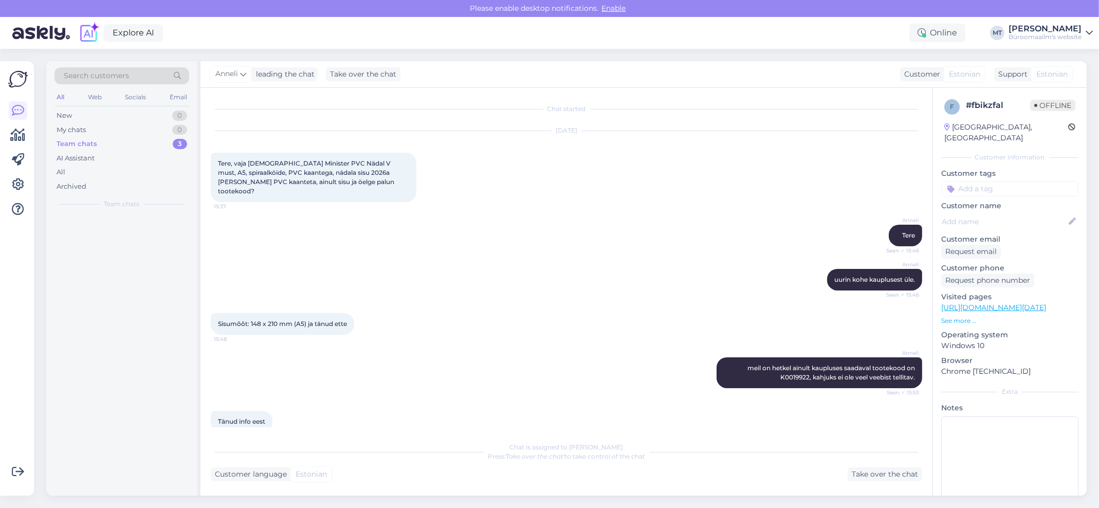
scroll to position [7, 0]
